Goal: Task Accomplishment & Management: Manage account settings

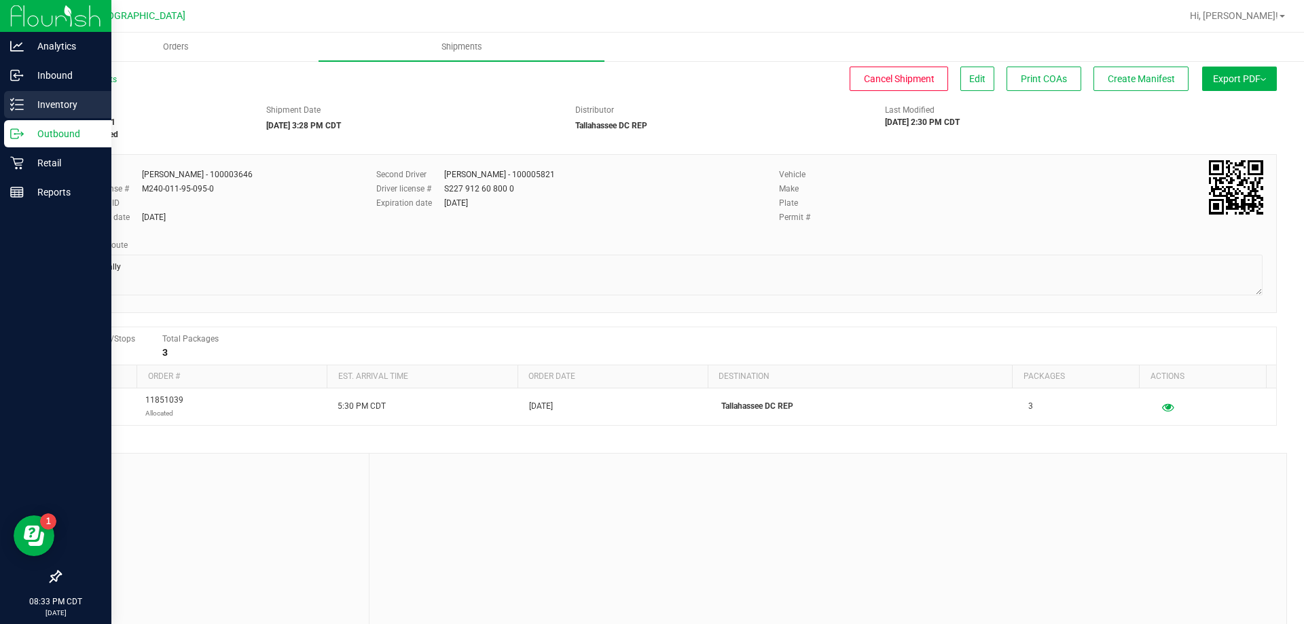
click at [57, 102] on p "Inventory" at bounding box center [65, 104] width 82 height 16
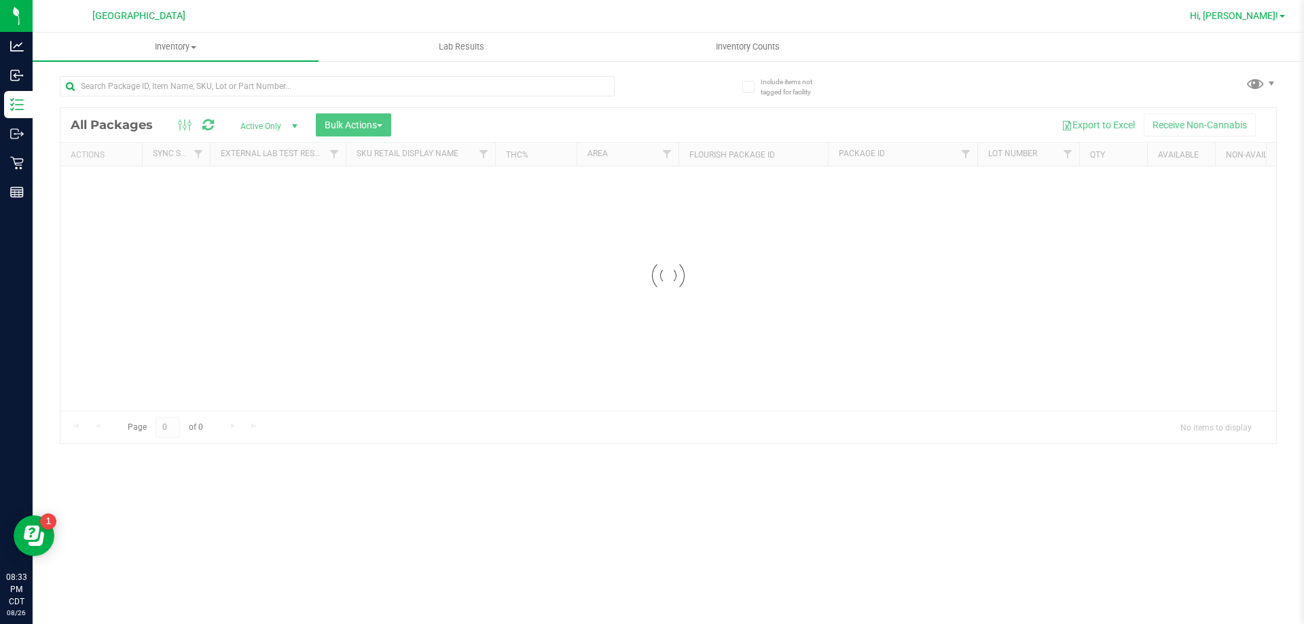
click at [1255, 17] on span "Hi, [PERSON_NAME]!" at bounding box center [1234, 15] width 88 height 11
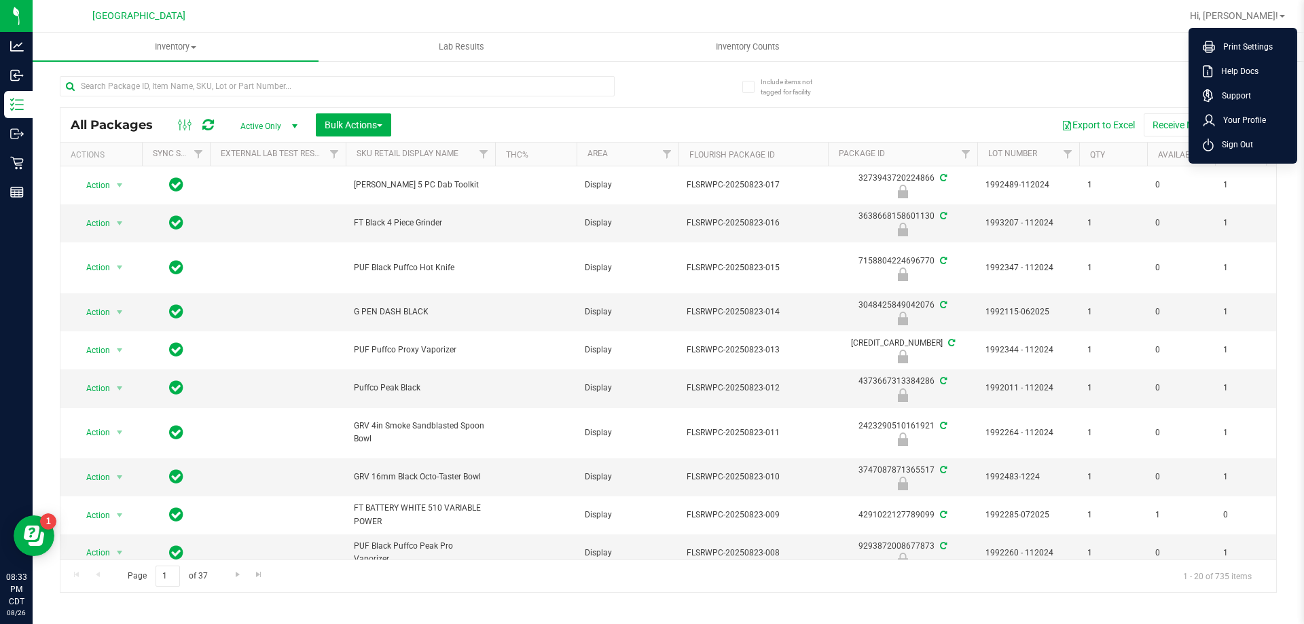
click at [1250, 145] on span "Sign Out" at bounding box center [1233, 145] width 39 height 14
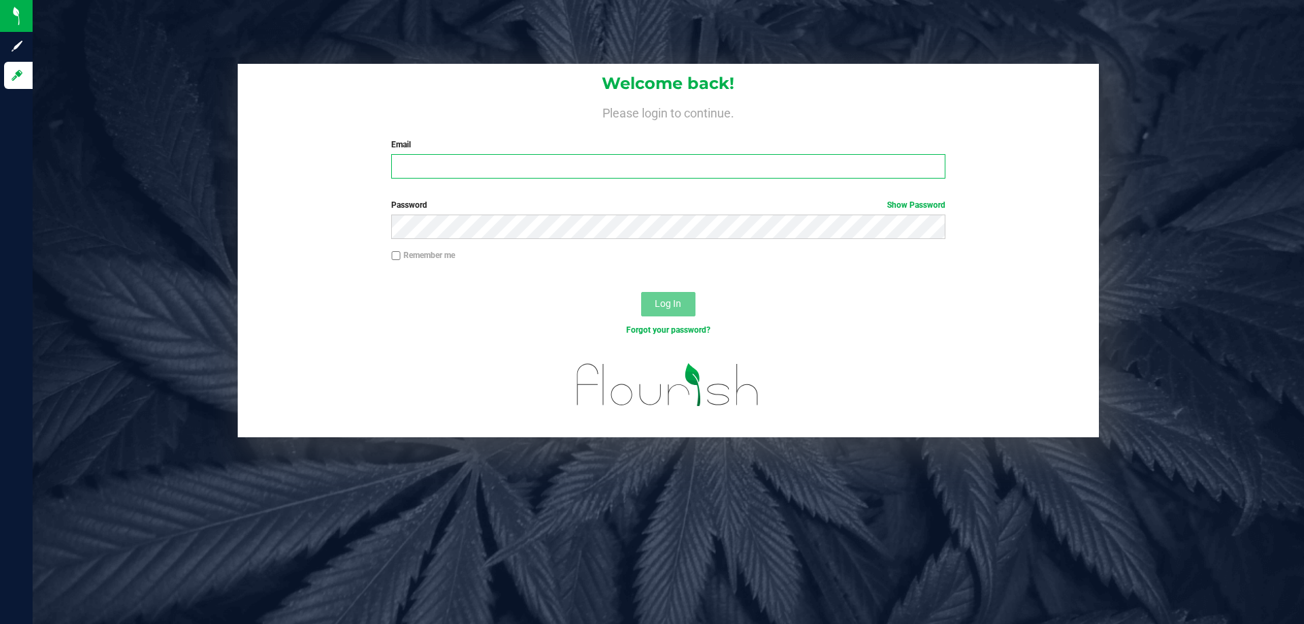
click at [479, 160] on input "Email" at bounding box center [668, 166] width 554 height 24
type input "[EMAIL_ADDRESS][DOMAIN_NAME]"
click at [641, 292] on button "Log In" at bounding box center [668, 304] width 54 height 24
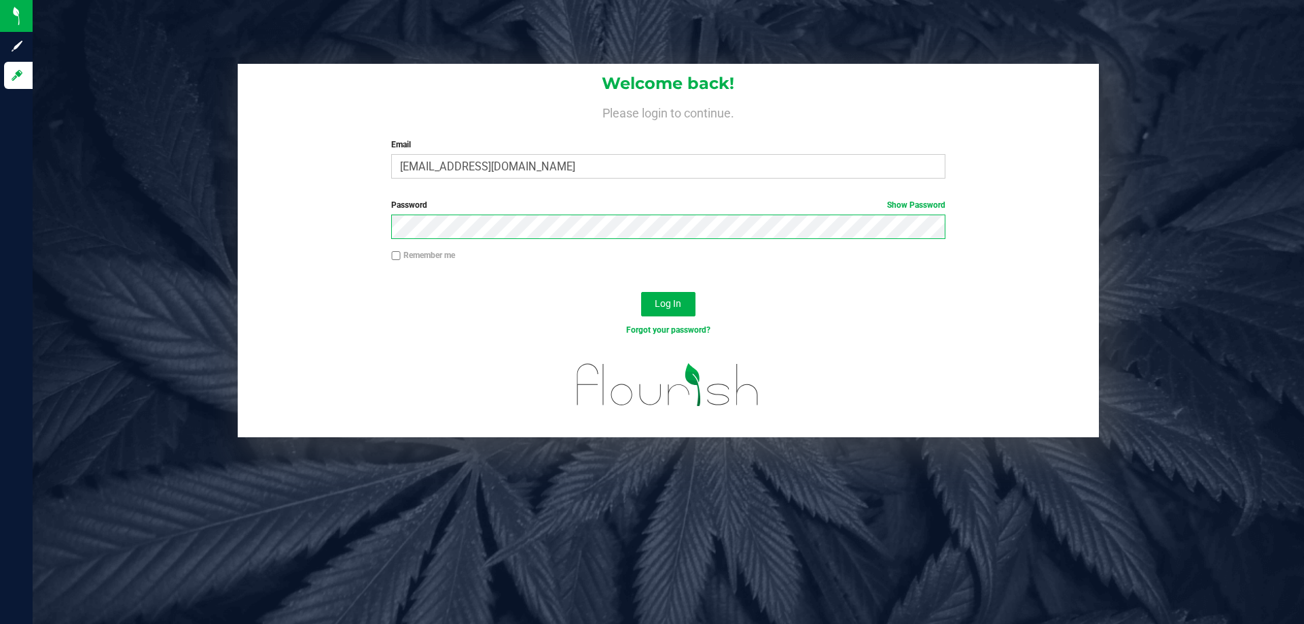
click at [641, 292] on button "Log In" at bounding box center [668, 304] width 54 height 24
